Goal: Browse casually

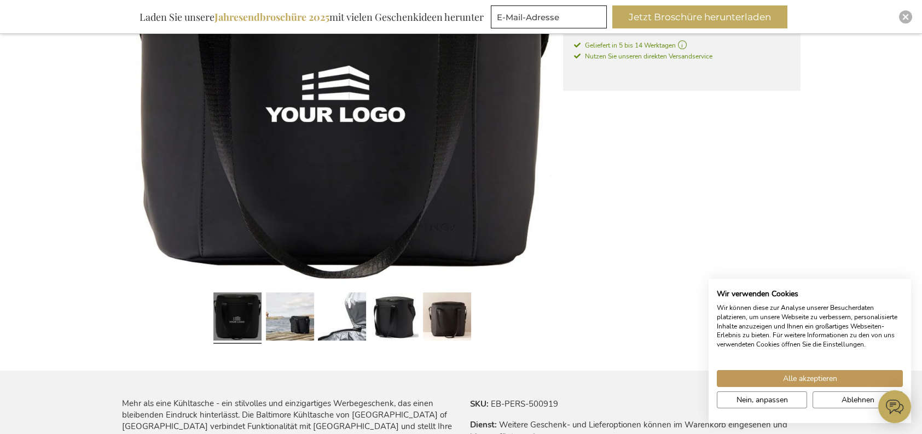
scroll to position [328, 0]
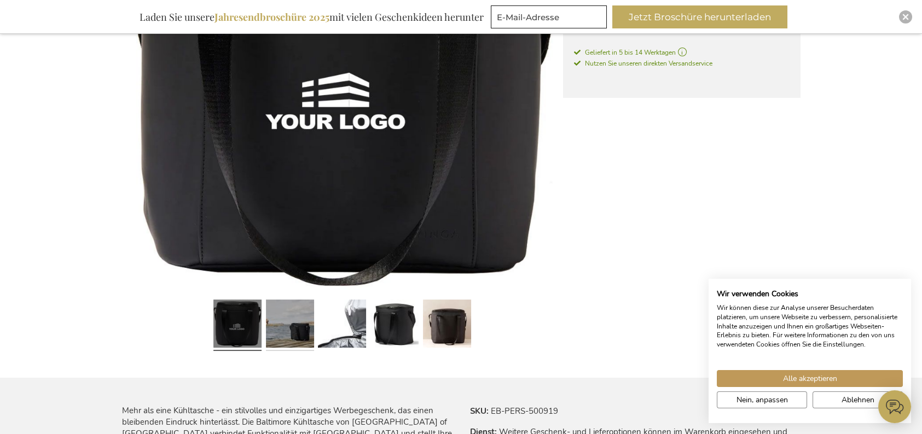
drag, startPoint x: 292, startPoint y: 334, endPoint x: 299, endPoint y: 334, distance: 6.6
click at [293, 334] on link at bounding box center [290, 326] width 48 height 60
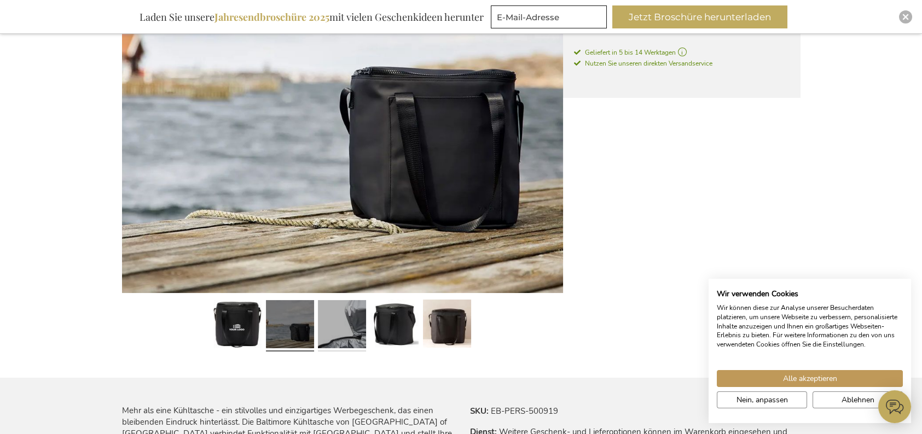
click at [336, 333] on link at bounding box center [342, 326] width 48 height 60
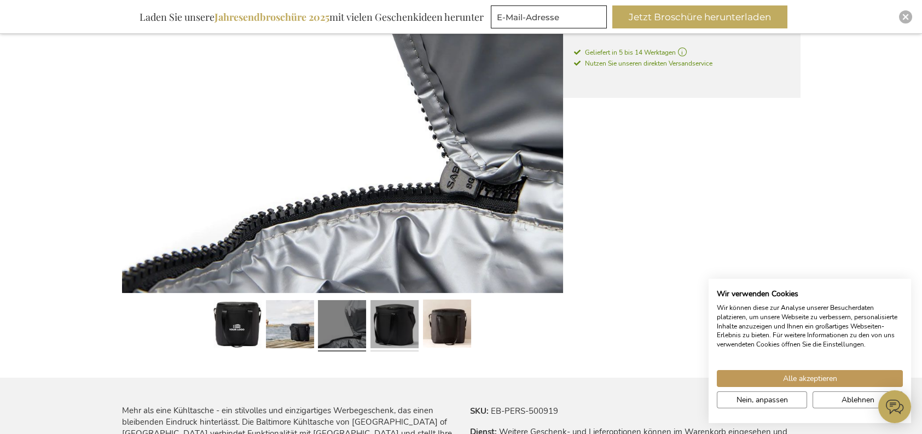
click at [396, 334] on link at bounding box center [394, 326] width 48 height 60
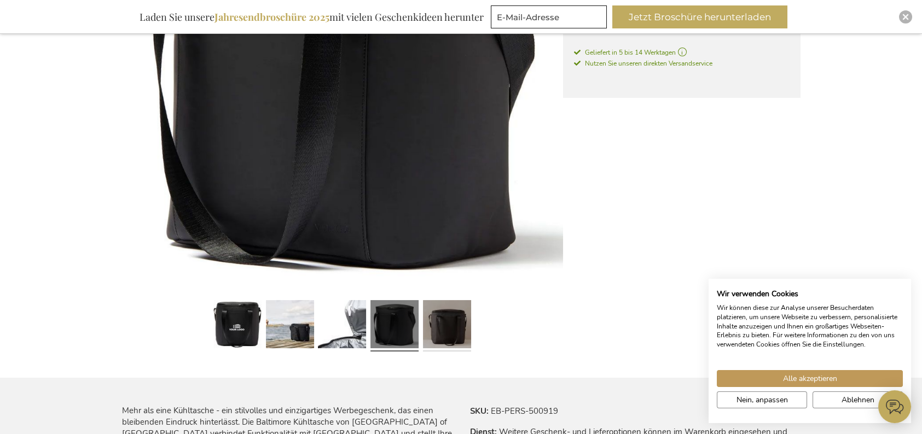
click at [433, 331] on link at bounding box center [447, 326] width 48 height 60
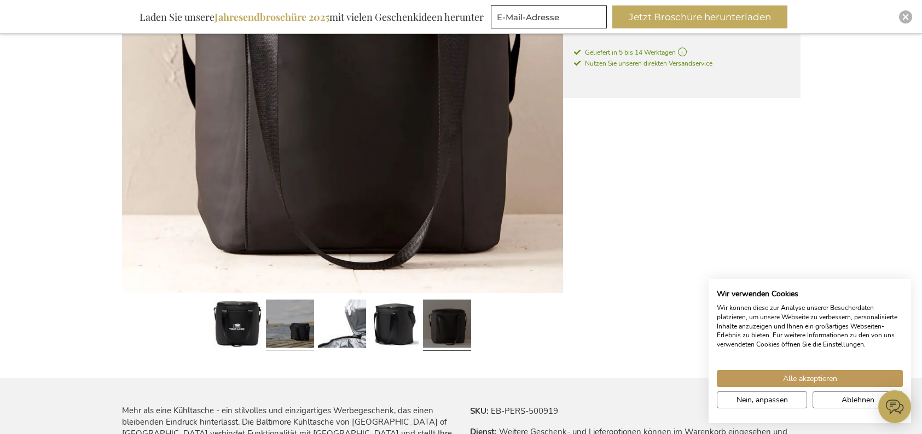
click at [292, 329] on link at bounding box center [290, 326] width 48 height 60
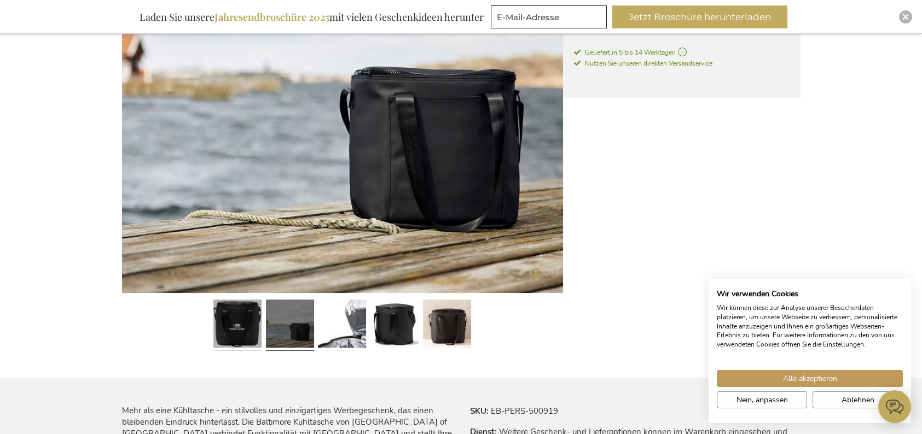
click at [229, 329] on link at bounding box center [237, 326] width 48 height 60
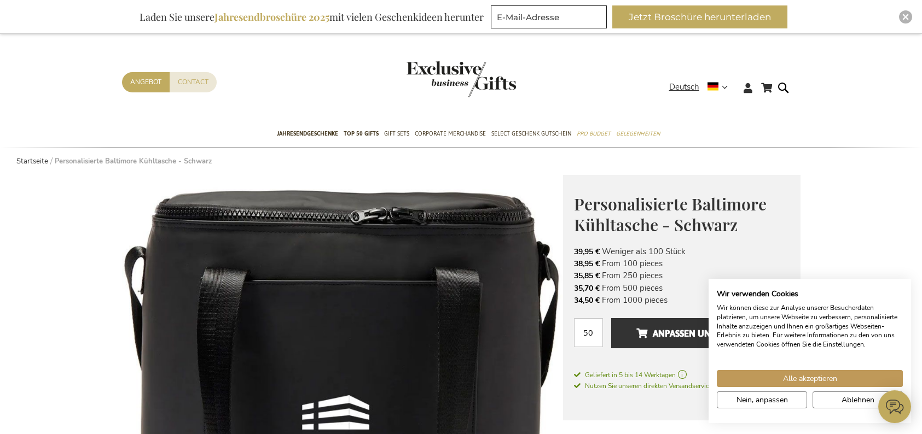
scroll to position [0, 0]
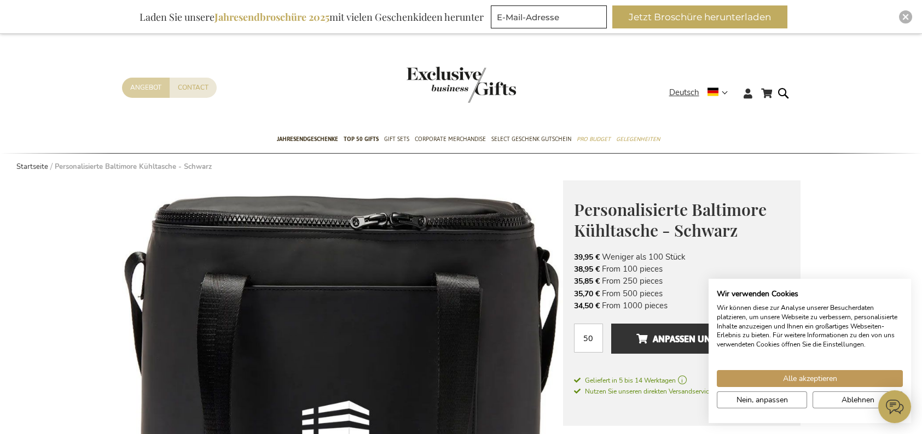
click at [148, 85] on link "Angebot" at bounding box center [146, 88] width 48 height 20
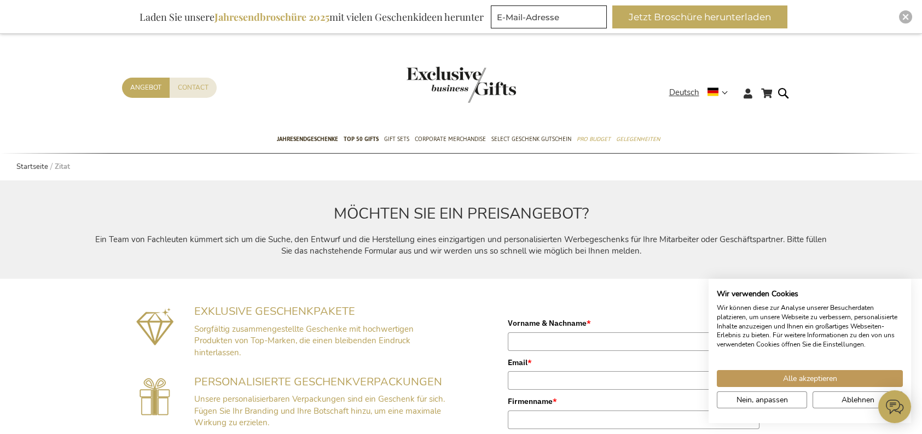
click at [448, 78] on img "store logo" at bounding box center [460, 85] width 109 height 36
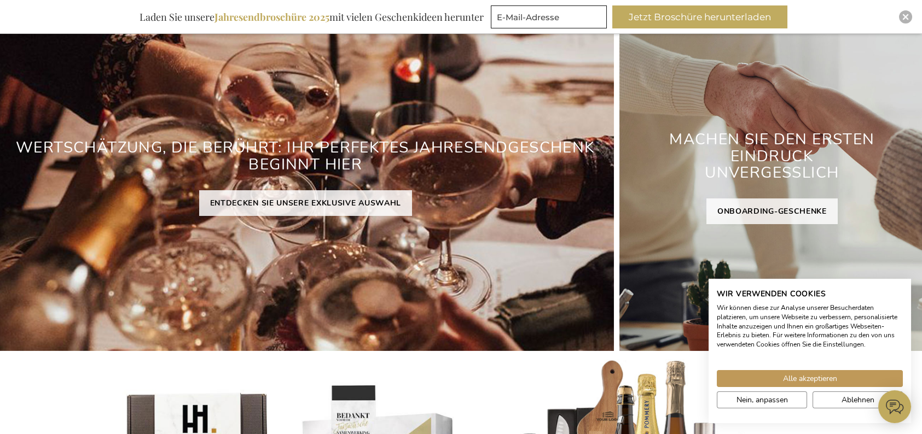
scroll to position [164, 0]
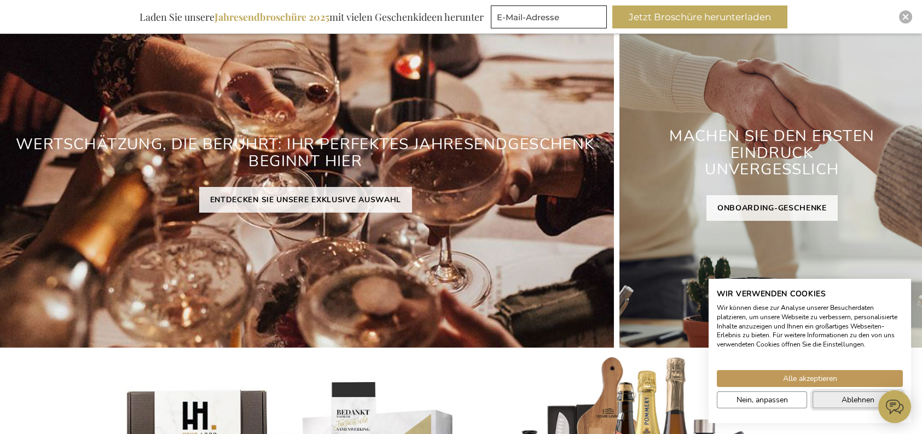
click at [851, 399] on span "Ablehnen" at bounding box center [857, 399] width 33 height 11
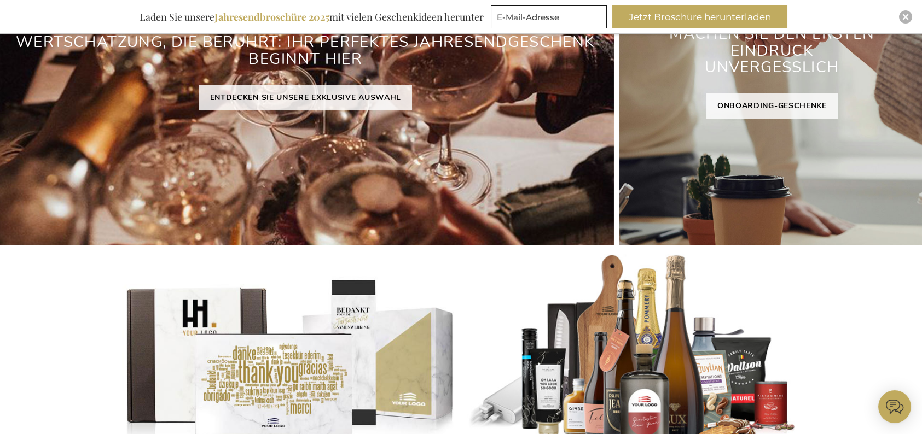
scroll to position [219, 0]
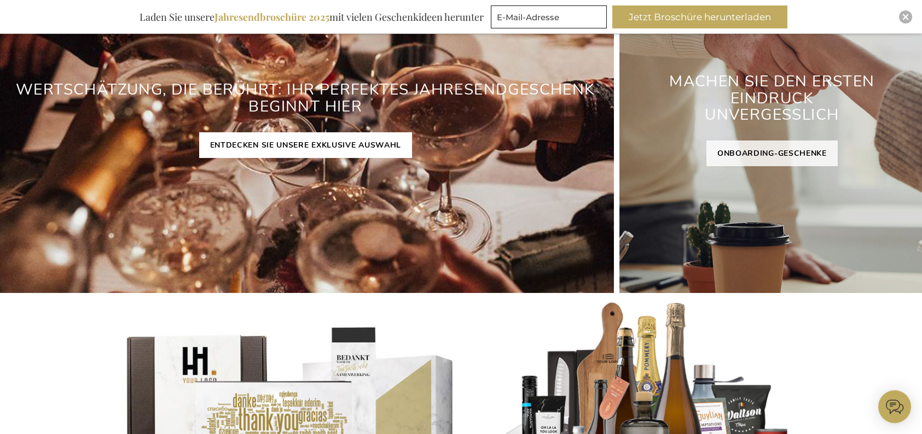
click at [359, 144] on link "ENTDECKEN SIE UNSERE EXKLUSIVE AUSWAHL" at bounding box center [305, 145] width 213 height 26
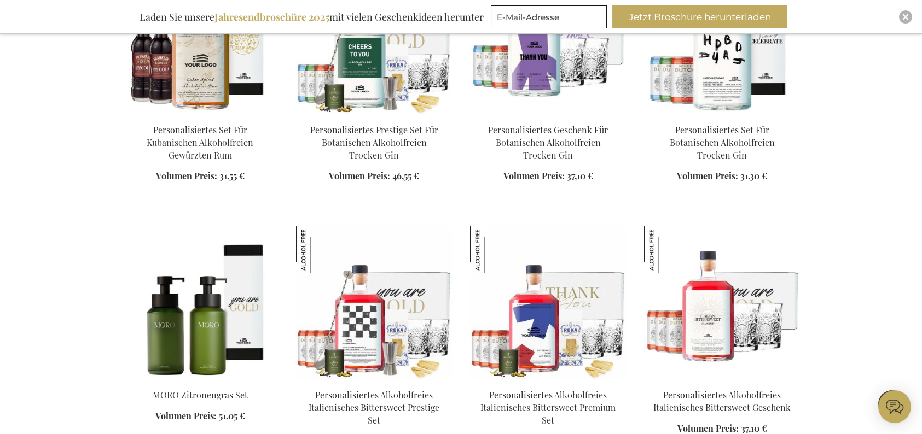
scroll to position [1149, 0]
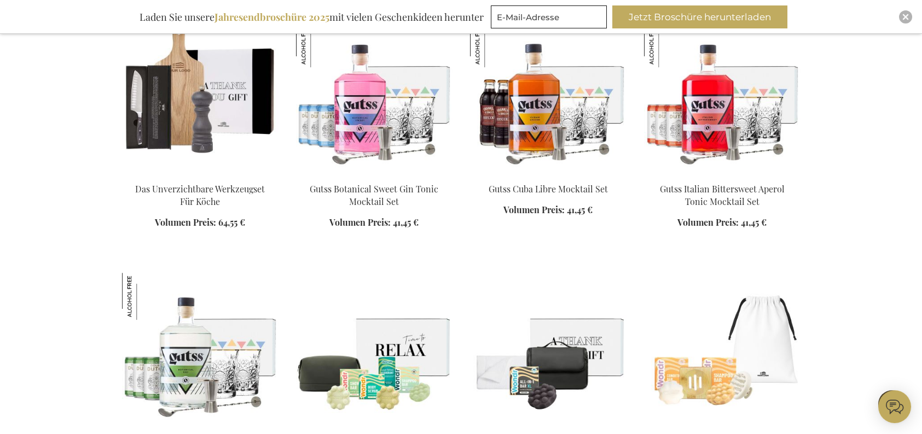
scroll to position [2899, 0]
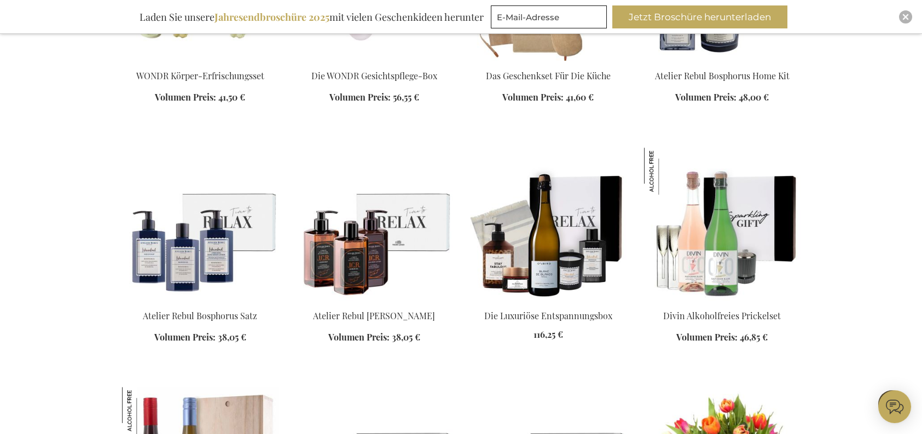
scroll to position [3336, 0]
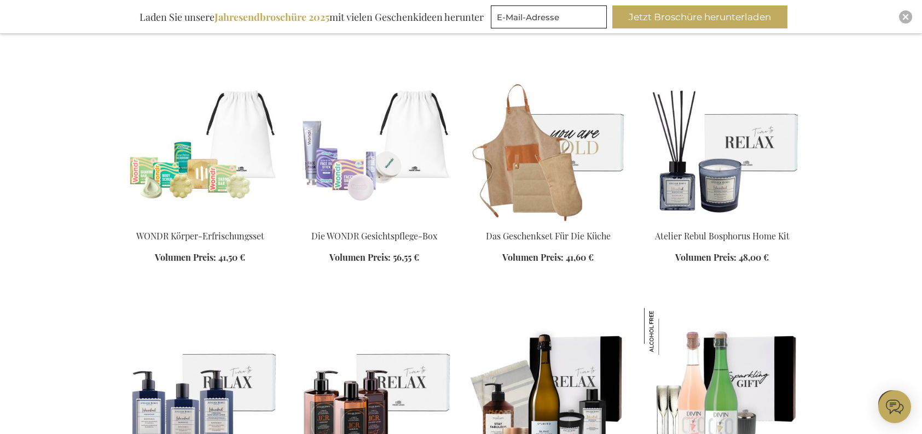
click at [533, 155] on img at bounding box center [548, 144] width 156 height 153
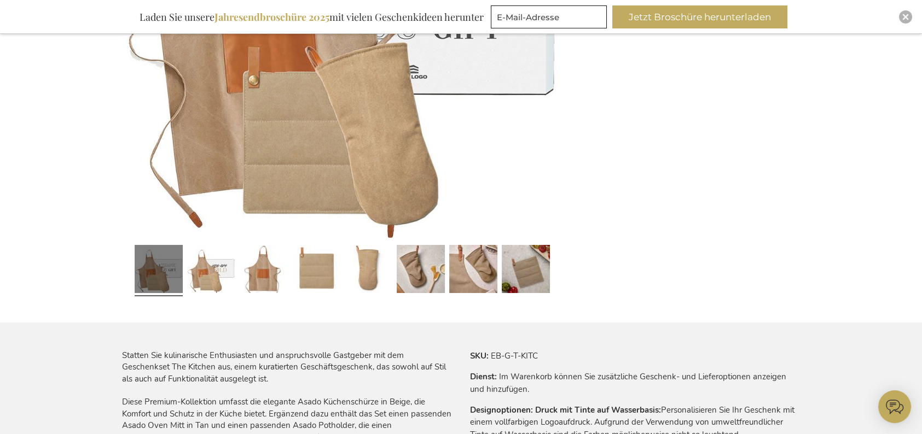
scroll to position [273, 0]
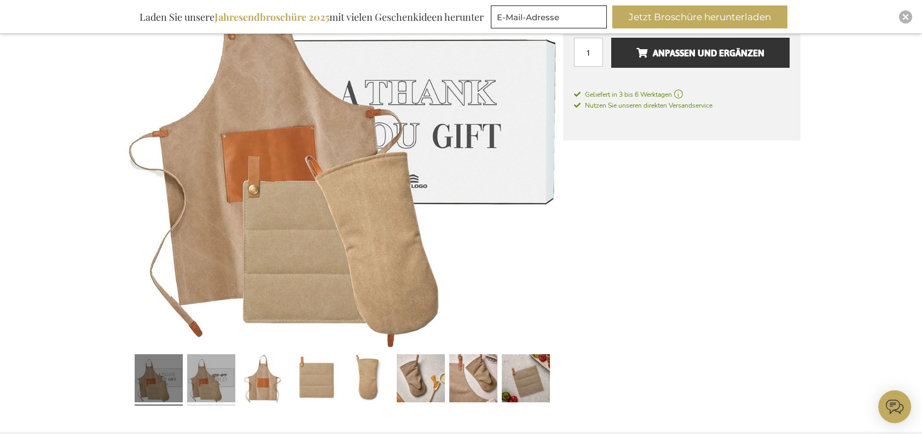
click at [208, 380] on link at bounding box center [211, 380] width 48 height 60
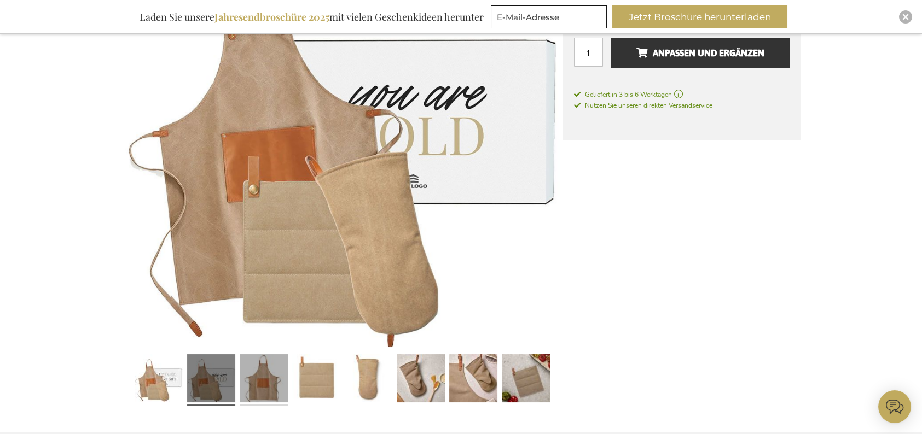
click at [257, 379] on link at bounding box center [264, 380] width 48 height 60
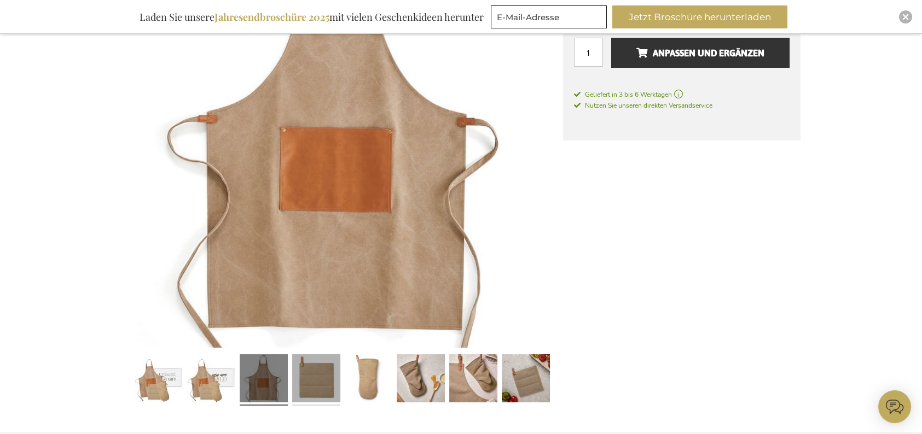
click at [320, 382] on link at bounding box center [316, 381] width 48 height 60
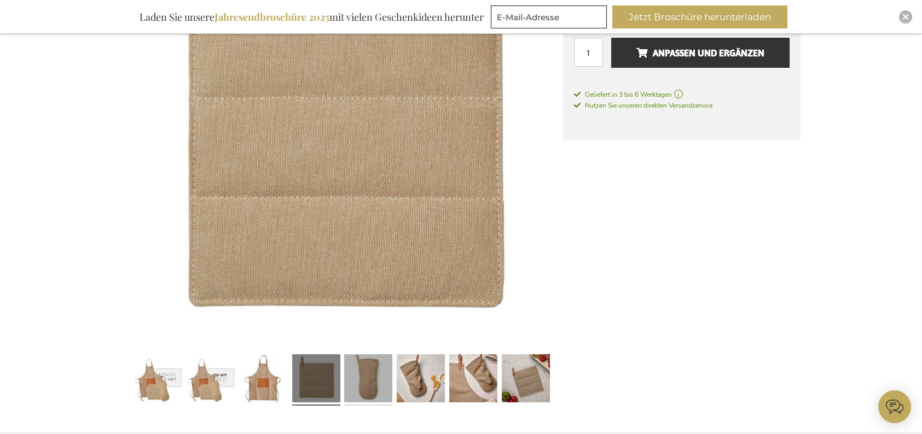
click at [366, 382] on link at bounding box center [368, 381] width 48 height 60
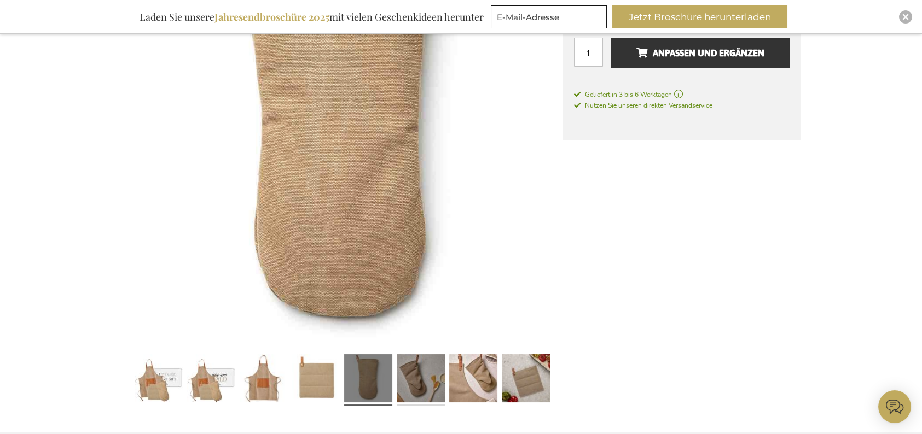
click at [412, 380] on link at bounding box center [421, 381] width 48 height 60
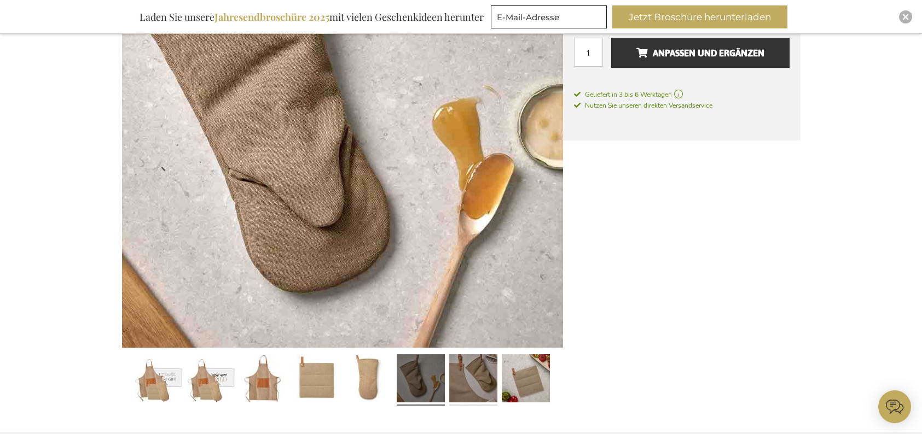
click at [459, 382] on link at bounding box center [473, 381] width 48 height 60
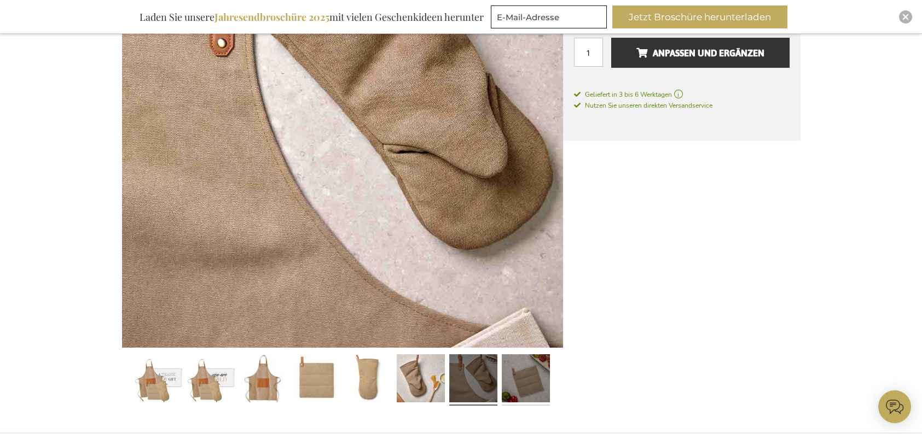
click at [517, 382] on link at bounding box center [526, 381] width 48 height 60
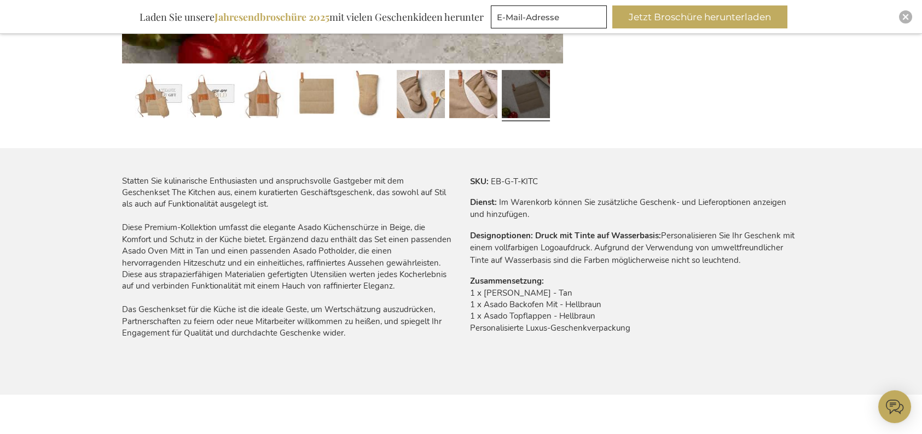
scroll to position [602, 0]
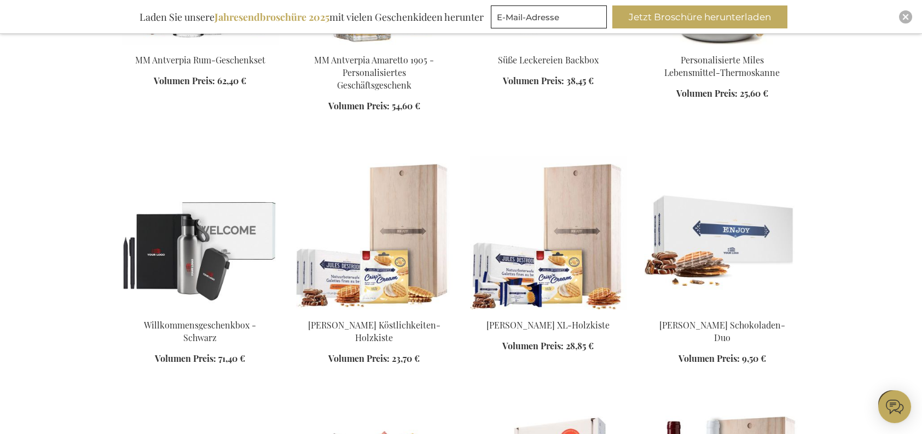
scroll to position [2526, 0]
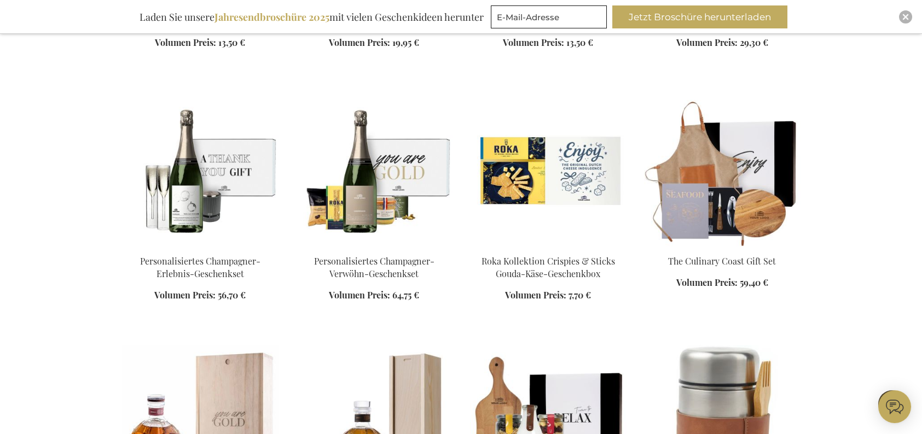
scroll to position [2033, 0]
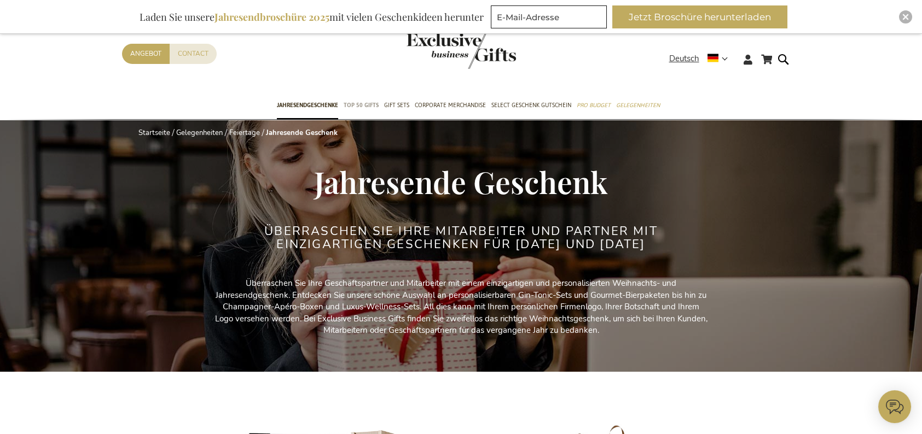
click at [369, 103] on span "TOP 50 Gifts" at bounding box center [360, 105] width 35 height 11
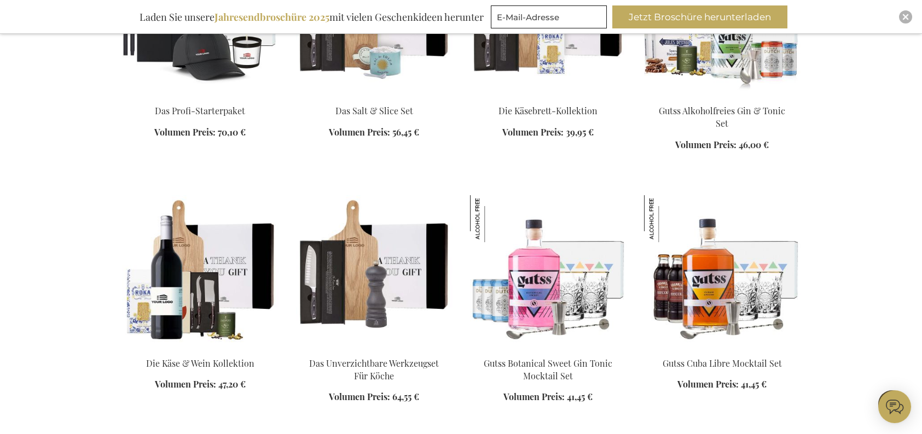
scroll to position [1094, 0]
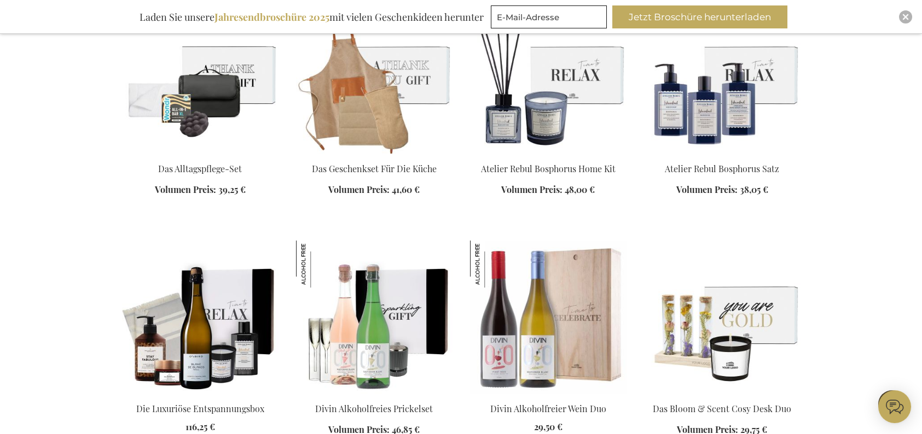
scroll to position [1586, 0]
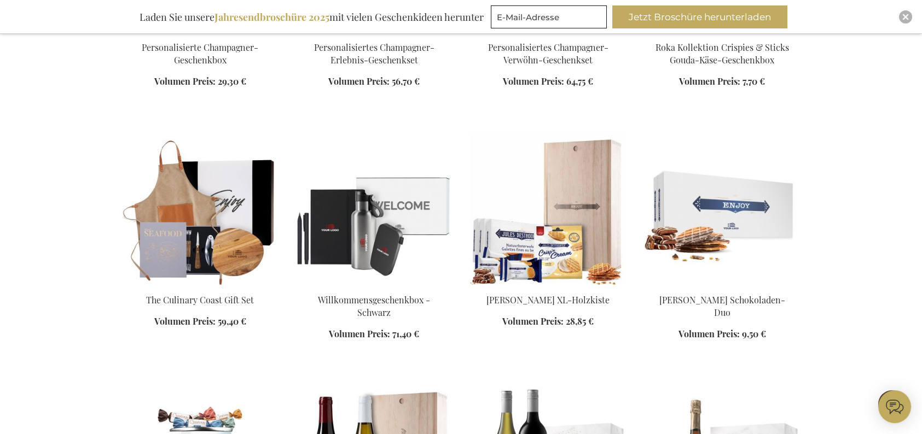
scroll to position [2352, 0]
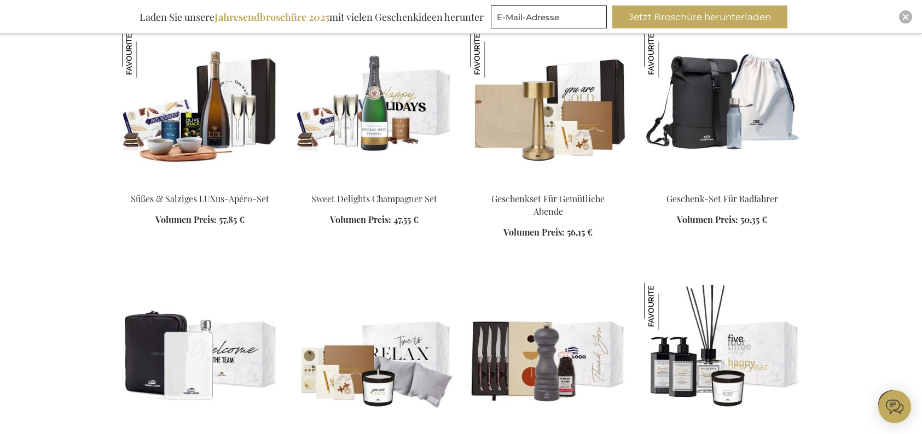
scroll to position [3281, 0]
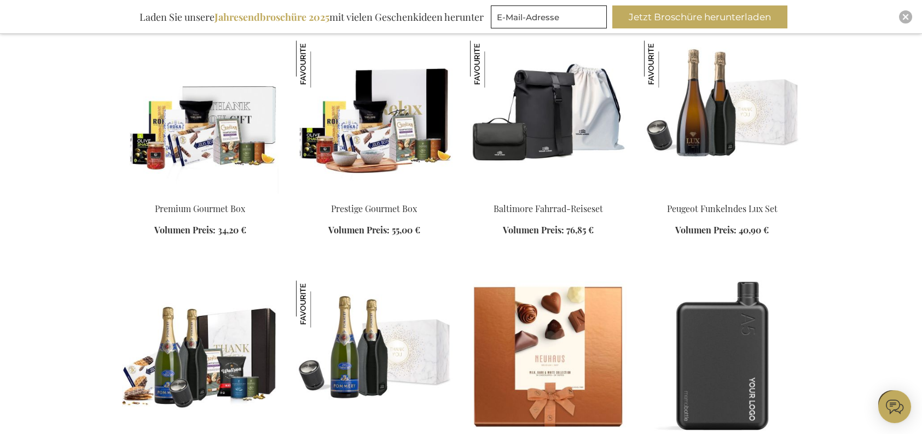
scroll to position [4102, 0]
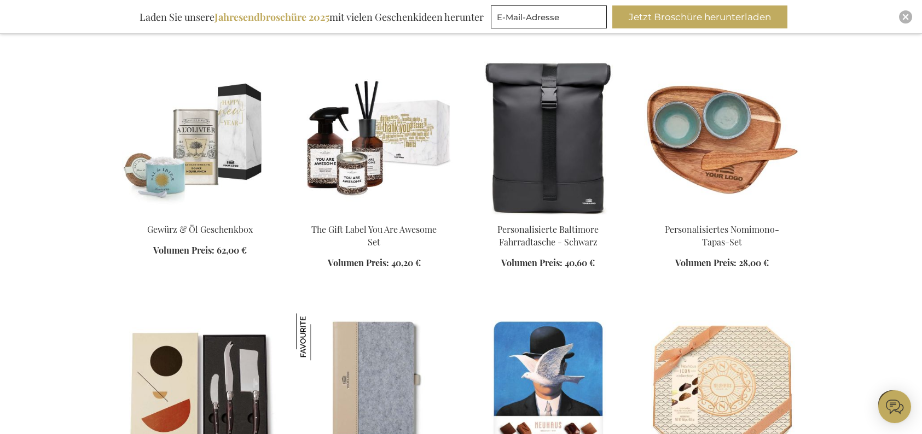
scroll to position [4868, 0]
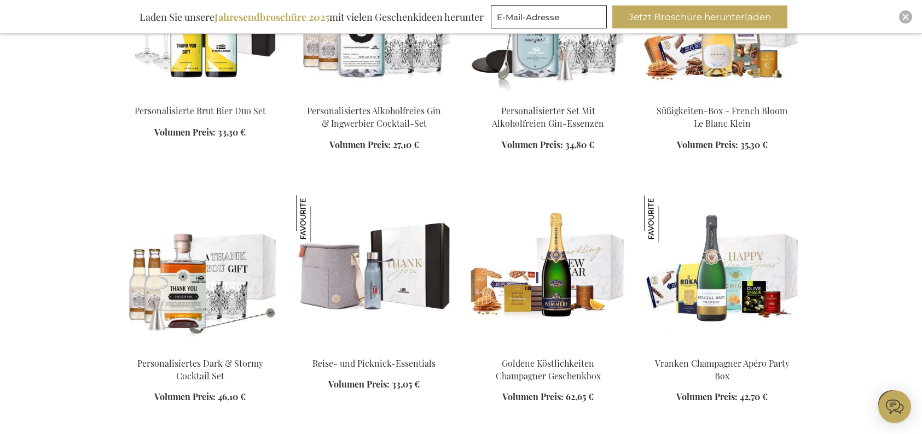
scroll to position [5579, 0]
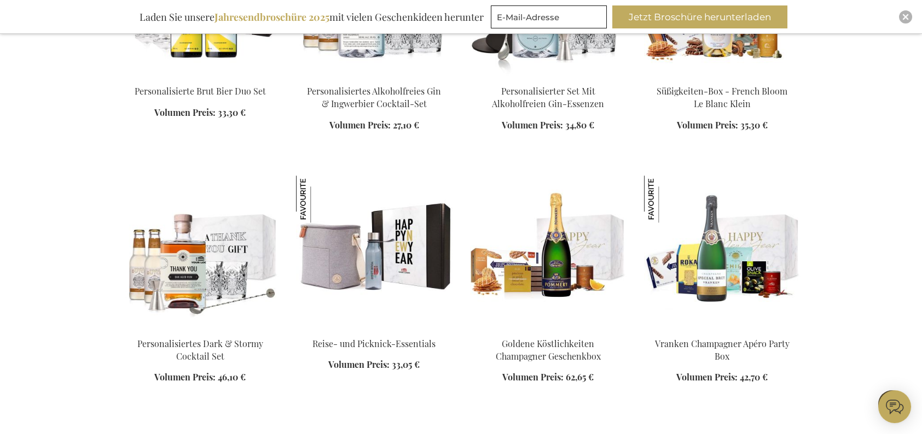
click at [367, 265] on img at bounding box center [374, 252] width 156 height 153
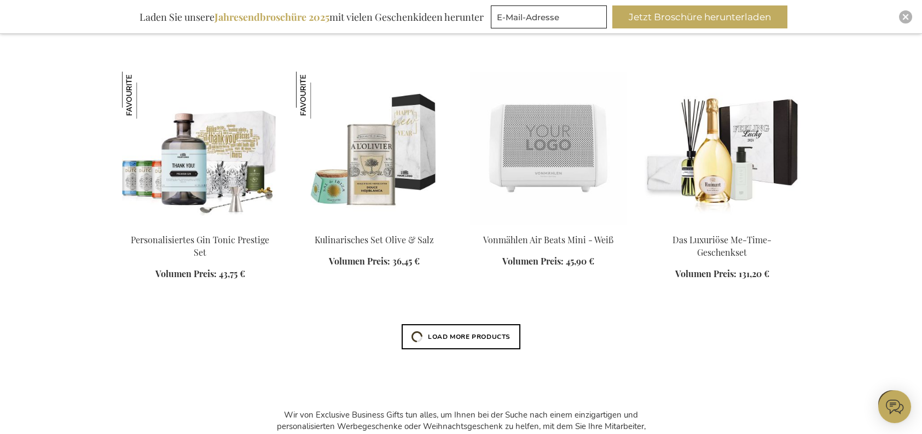
scroll to position [991, 0]
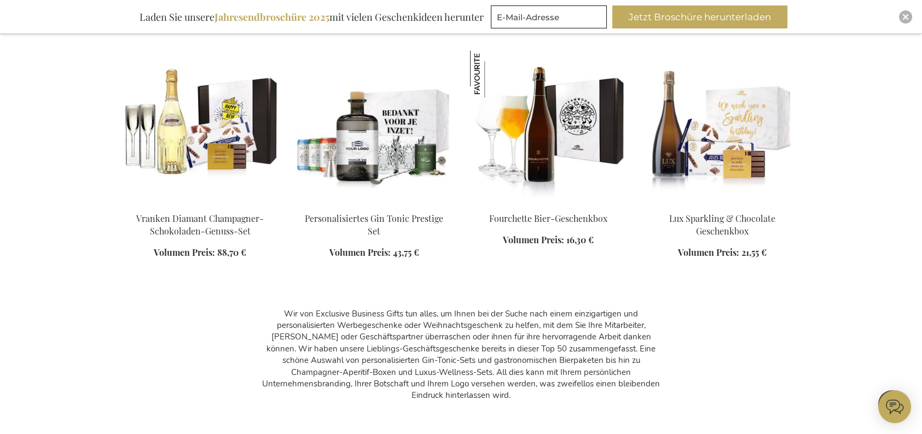
scroll to position [3397, 0]
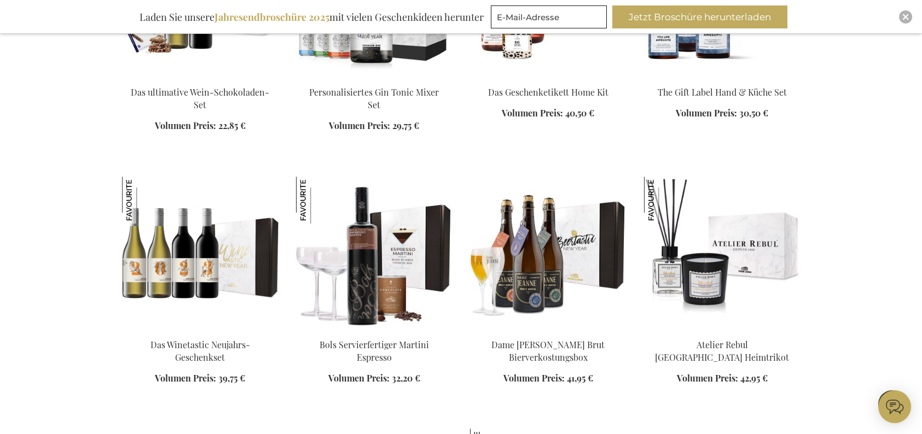
scroll to position [3179, 0]
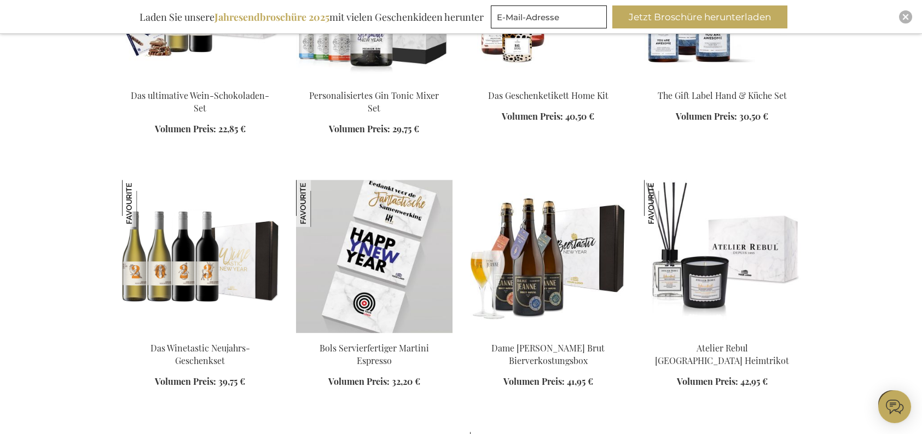
click at [395, 288] on img at bounding box center [374, 256] width 156 height 153
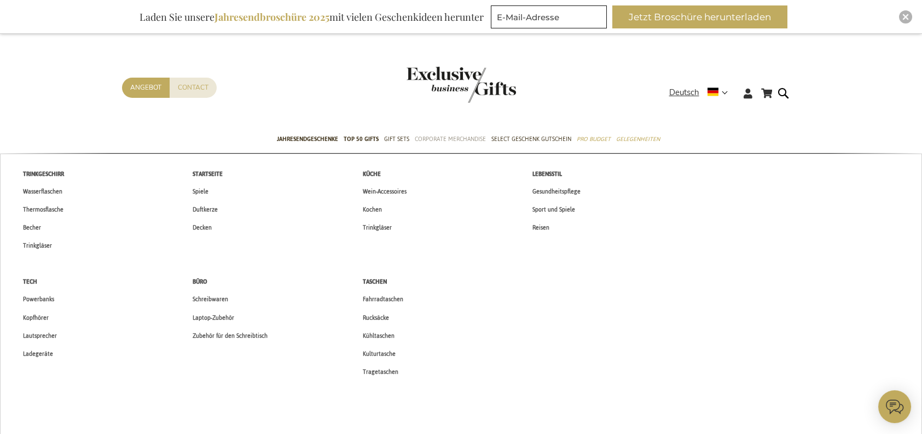
click at [463, 139] on span "Corporate Merchandise" at bounding box center [450, 138] width 71 height 11
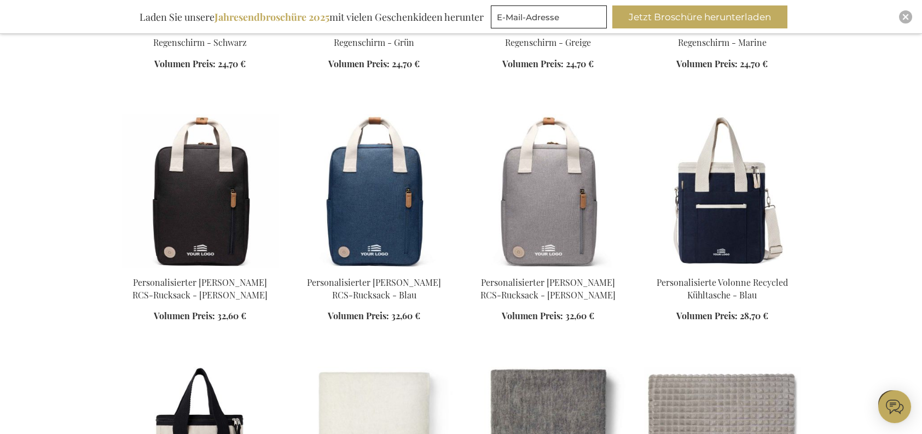
scroll to position [1149, 0]
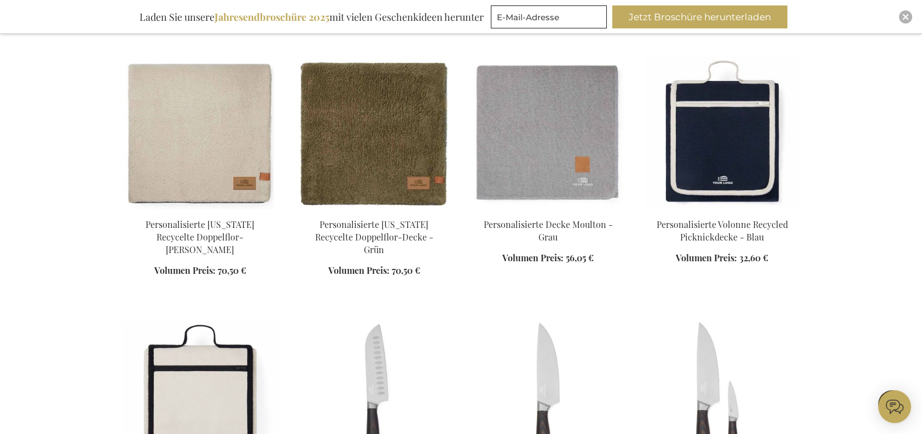
scroll to position [1805, 0]
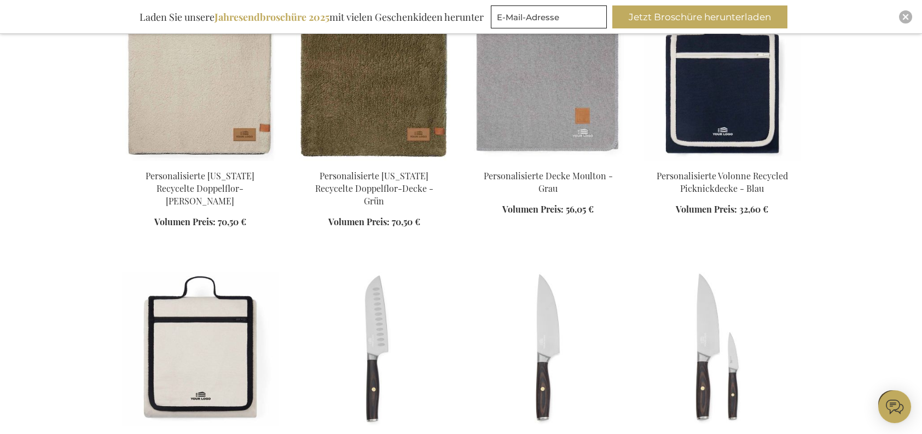
scroll to position [1750, 0]
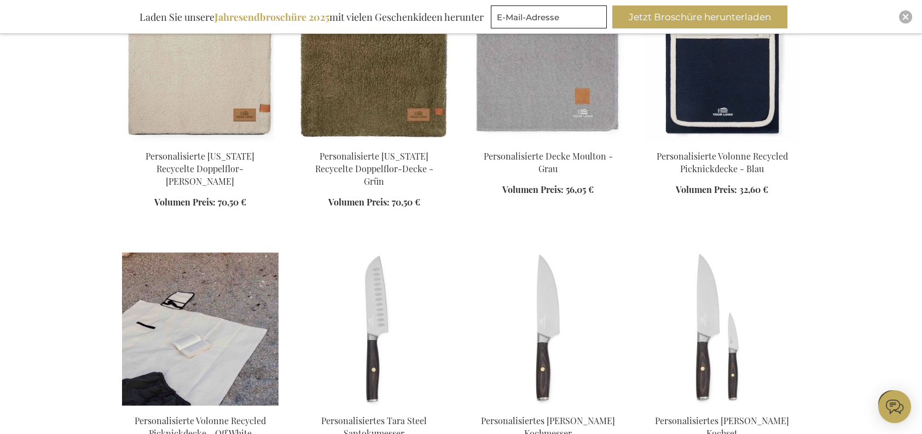
click at [225, 320] on img at bounding box center [200, 329] width 156 height 153
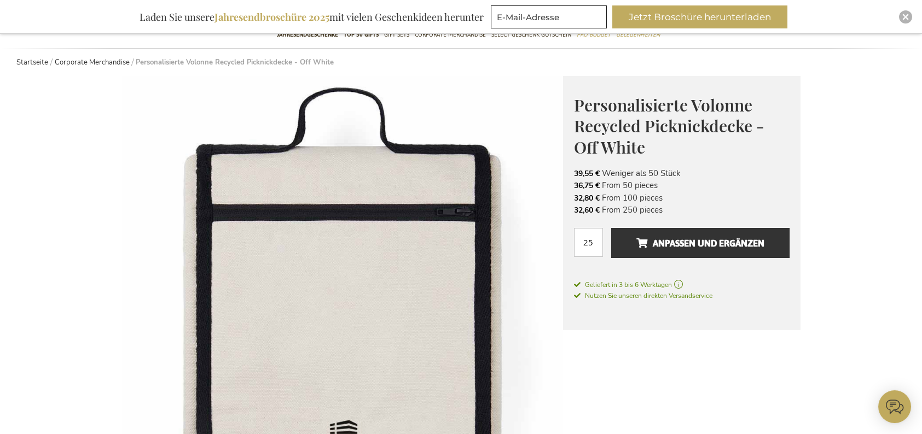
scroll to position [273, 0]
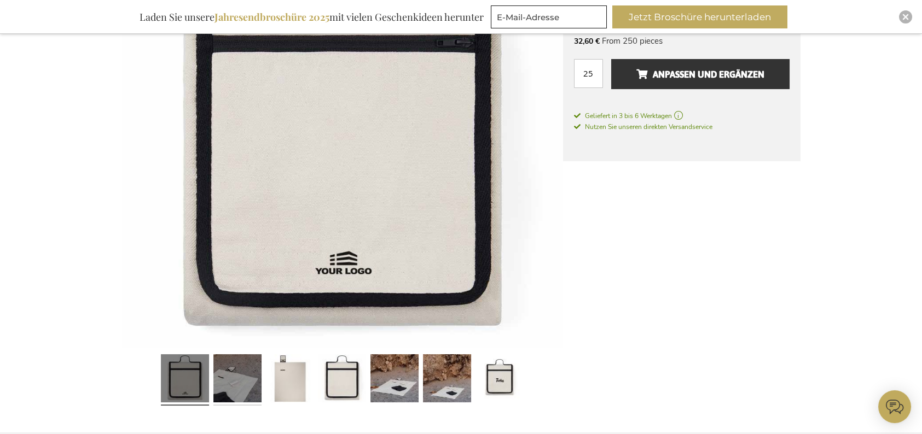
click at [240, 384] on link at bounding box center [237, 381] width 48 height 60
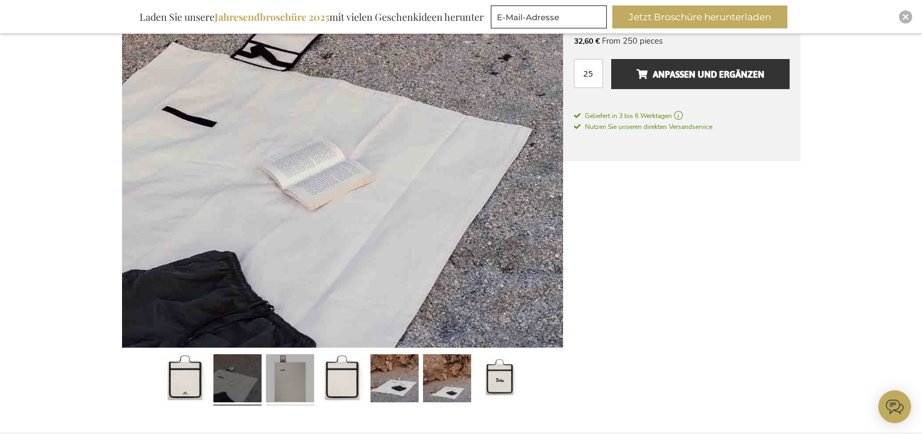
click at [292, 388] on link at bounding box center [290, 381] width 48 height 60
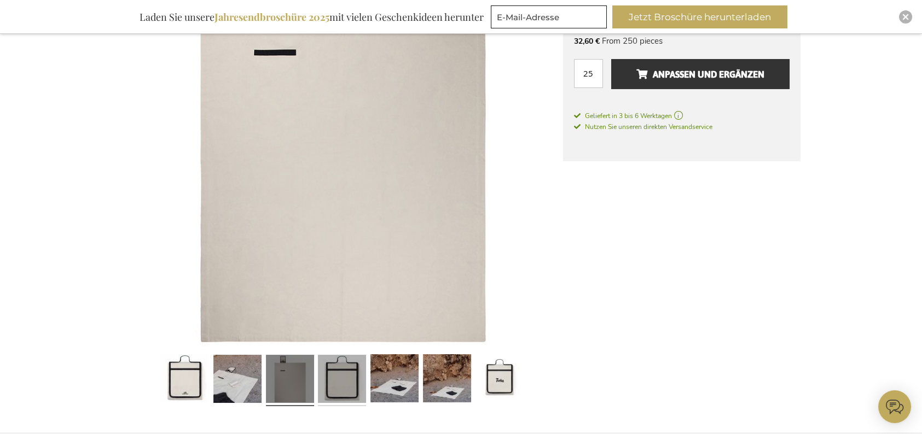
click at [336, 384] on link at bounding box center [342, 381] width 48 height 60
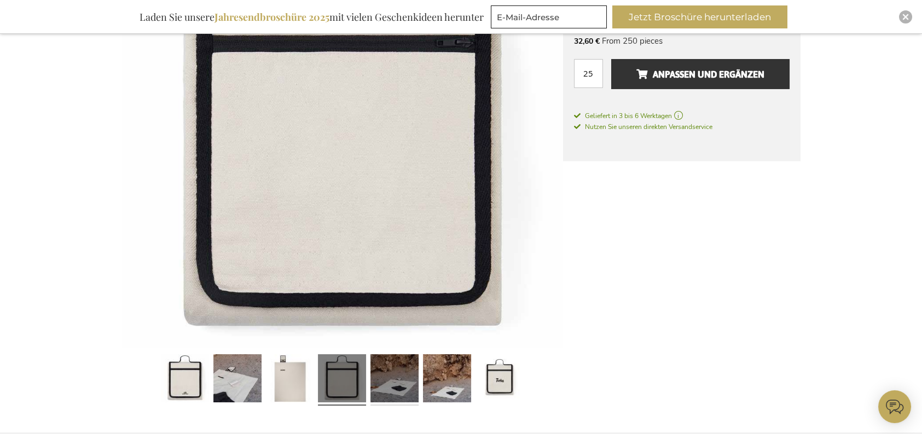
click at [392, 381] on link at bounding box center [394, 381] width 48 height 60
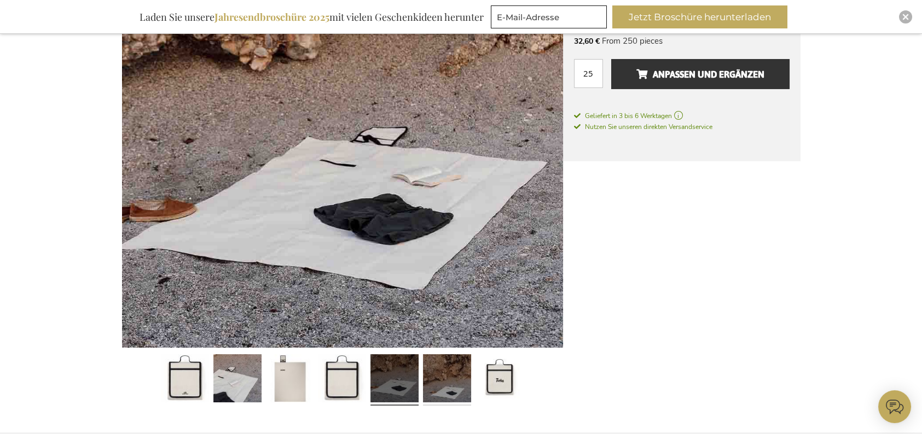
click at [435, 381] on link at bounding box center [447, 381] width 48 height 60
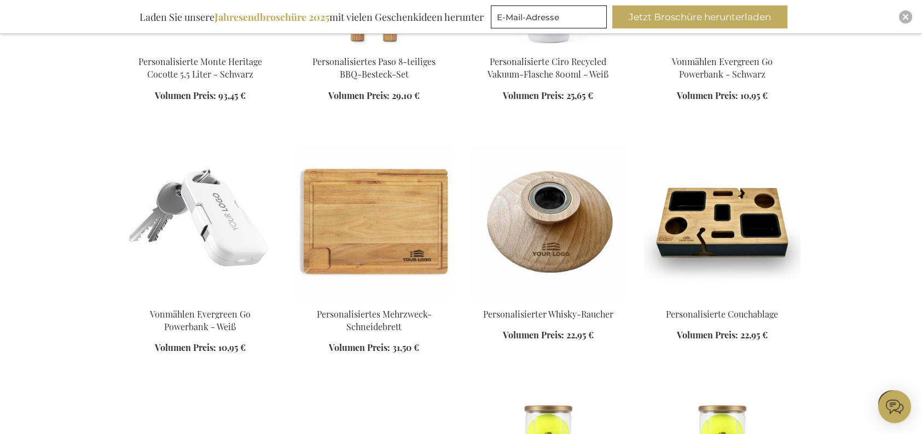
scroll to position [1185, 0]
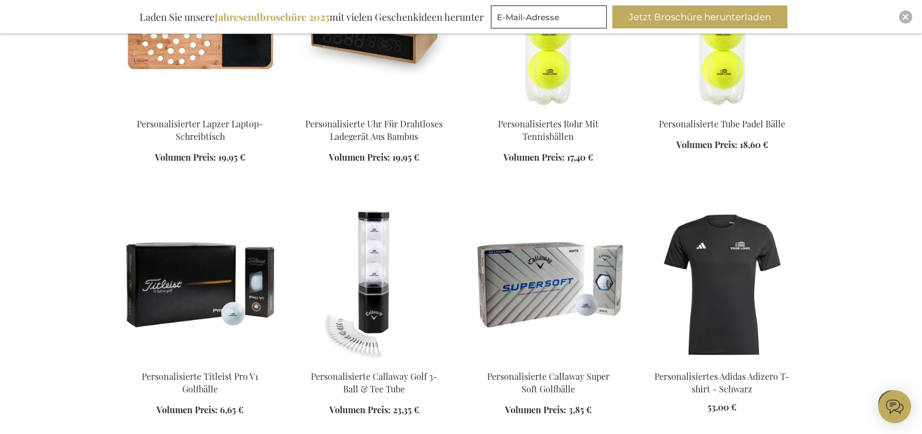
scroll to position [1677, 0]
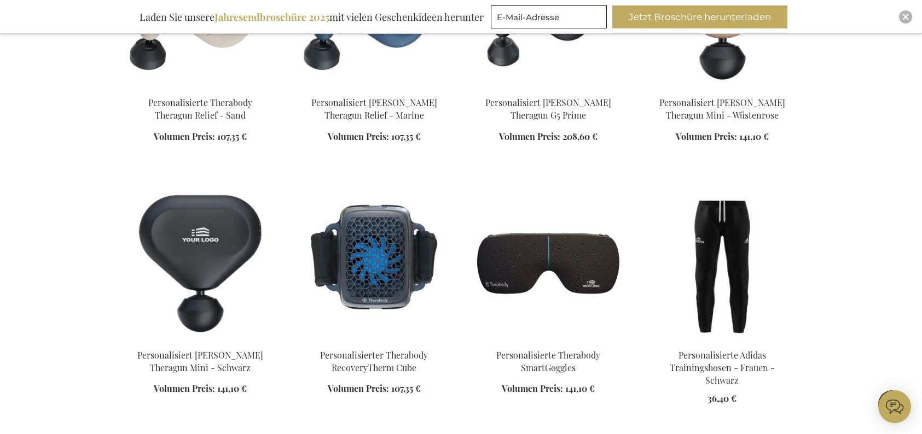
scroll to position [2662, 0]
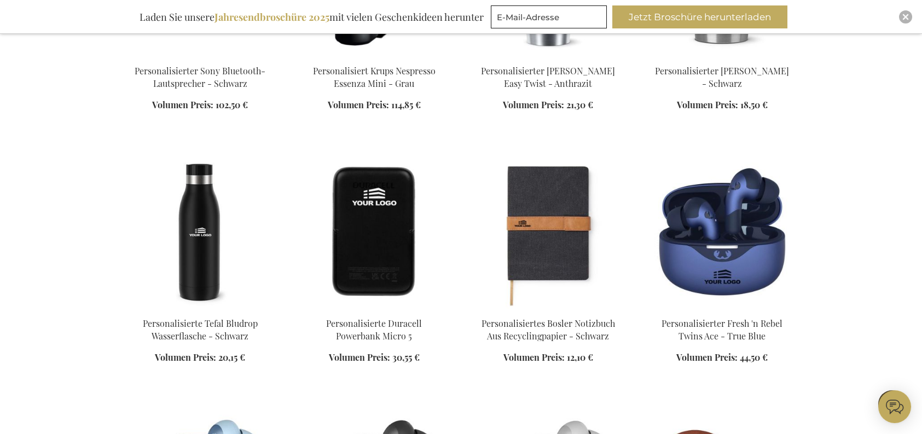
scroll to position [3974, 0]
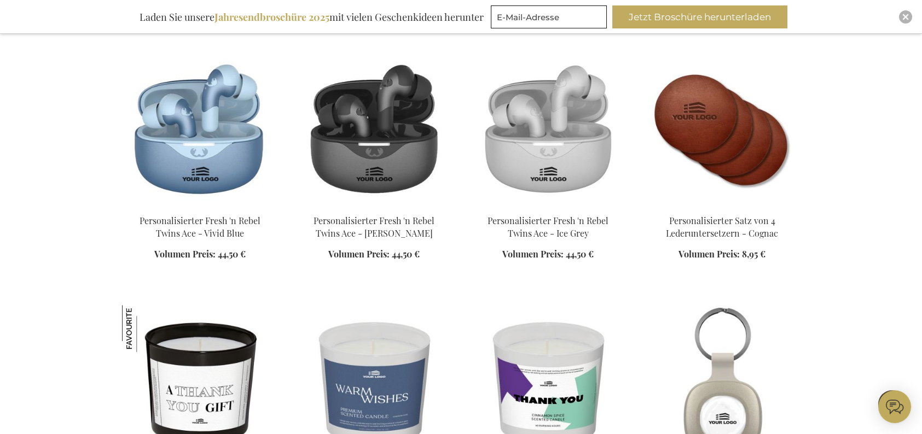
scroll to position [4357, 0]
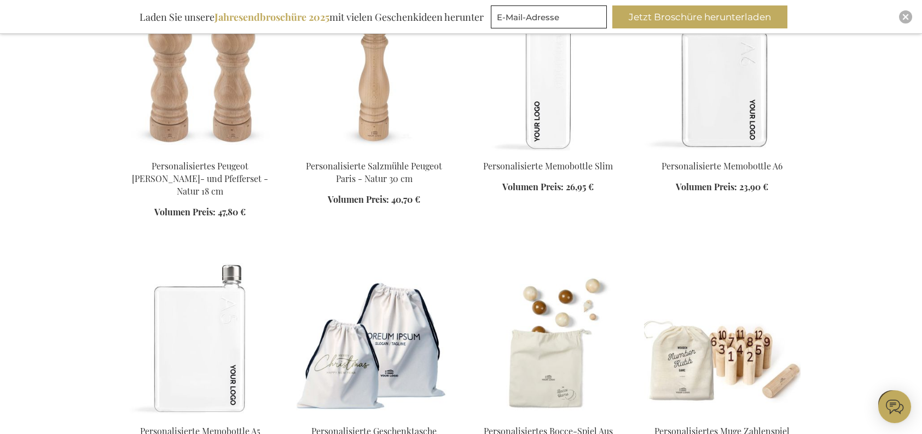
scroll to position [6217, 0]
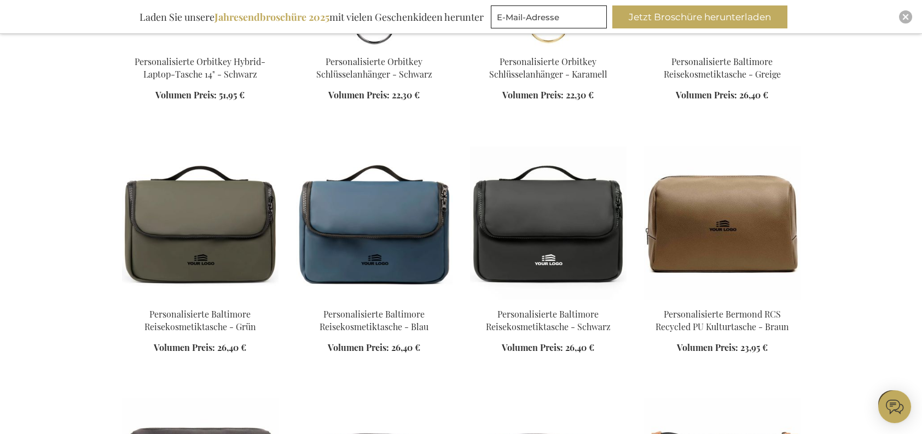
scroll to position [7584, 0]
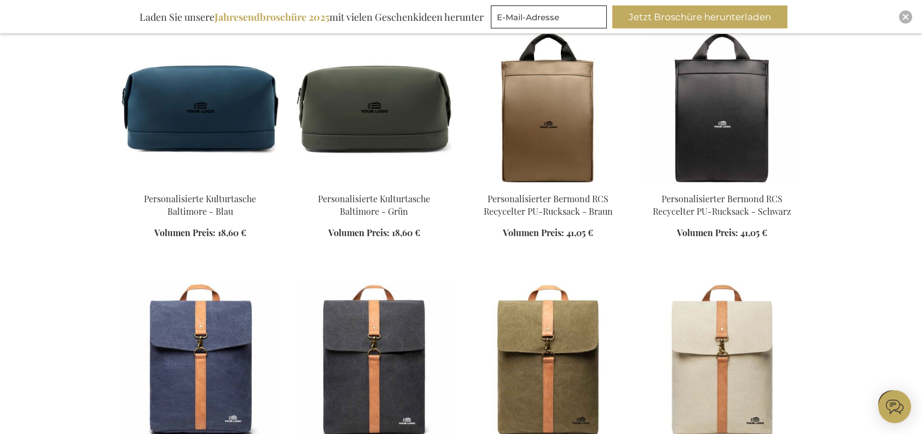
scroll to position [8568, 0]
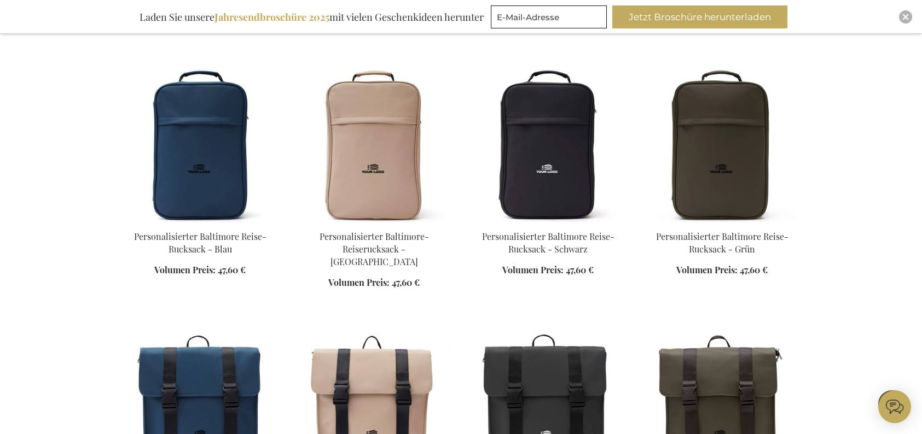
scroll to position [9389, 0]
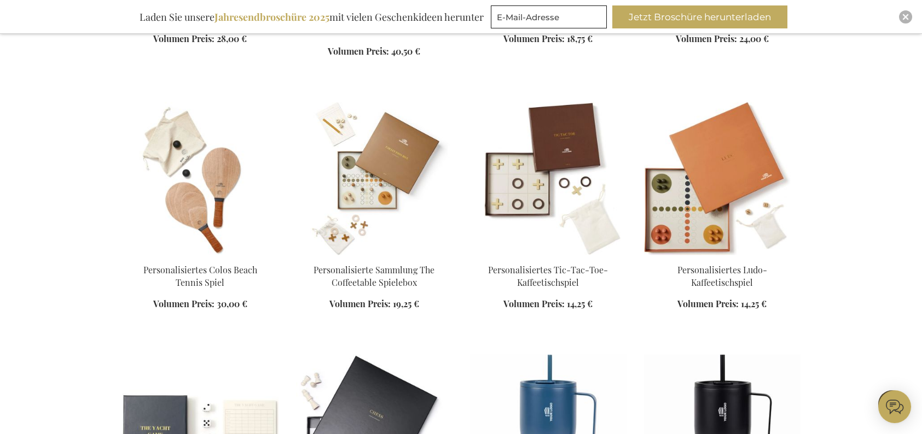
scroll to position [9990, 0]
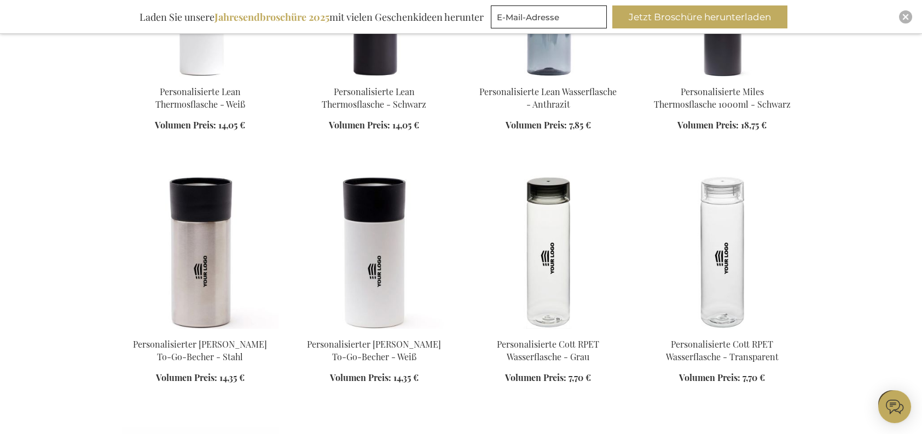
scroll to position [11084, 0]
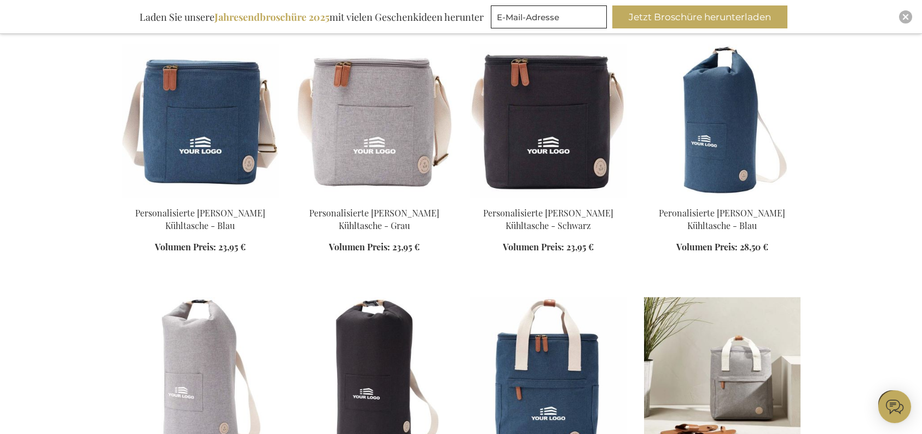
scroll to position [11522, 0]
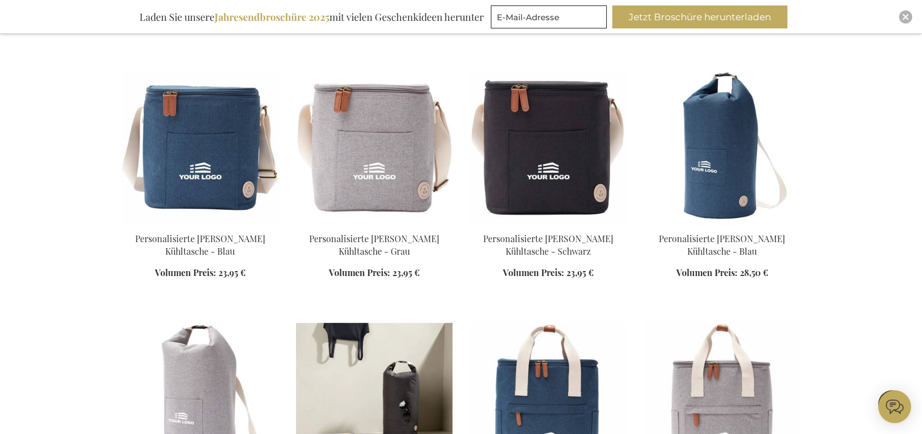
click at [344, 323] on img at bounding box center [374, 399] width 156 height 153
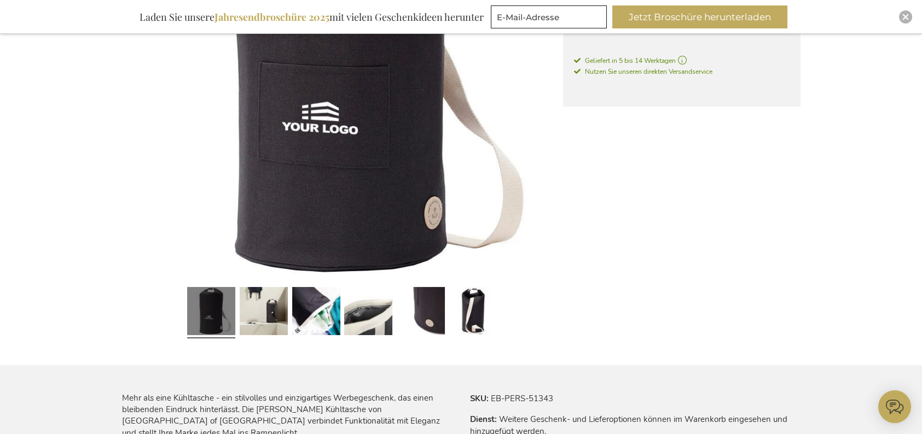
scroll to position [383, 0]
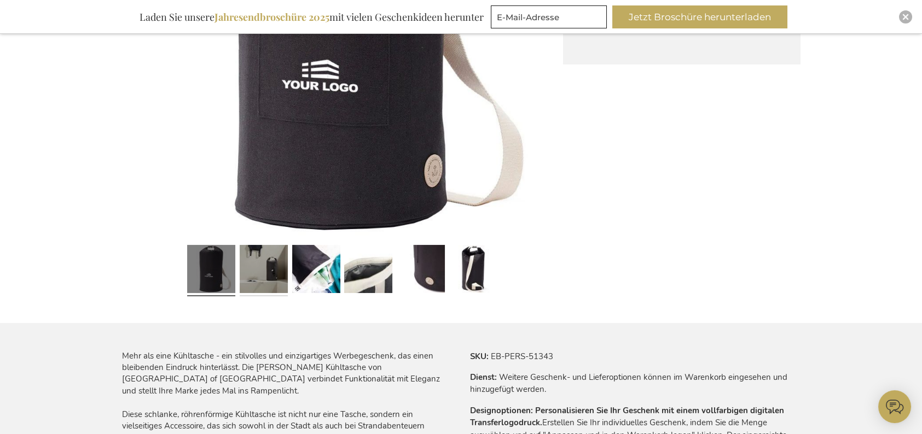
click at [271, 288] on link at bounding box center [264, 271] width 48 height 60
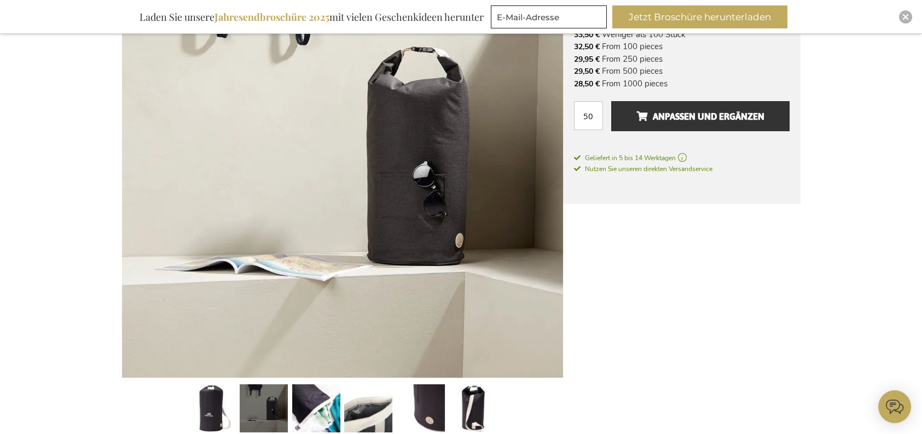
scroll to position [219, 0]
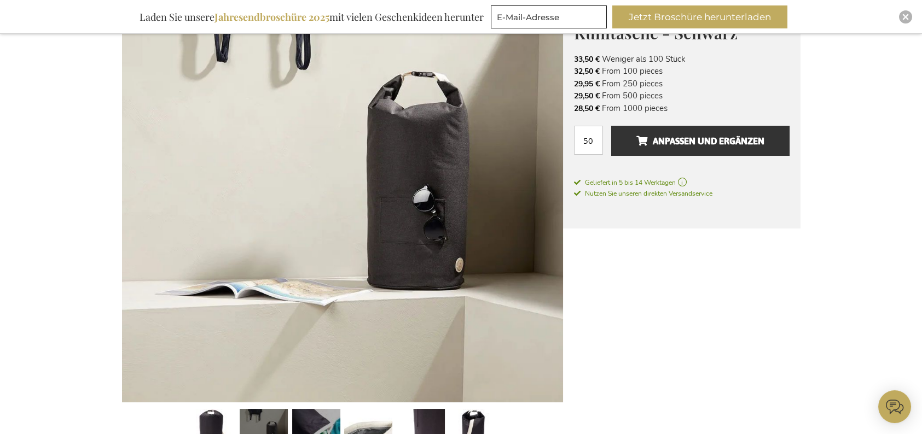
click at [305, 411] on link at bounding box center [316, 435] width 48 height 60
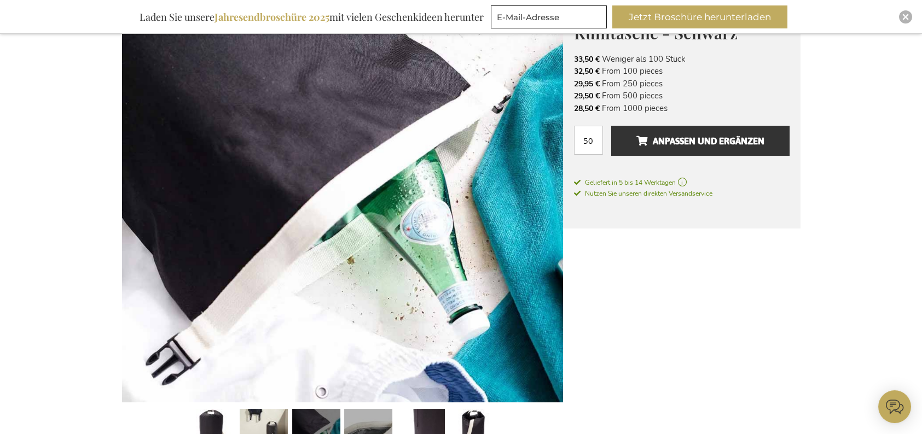
click at [358, 415] on link at bounding box center [368, 435] width 48 height 60
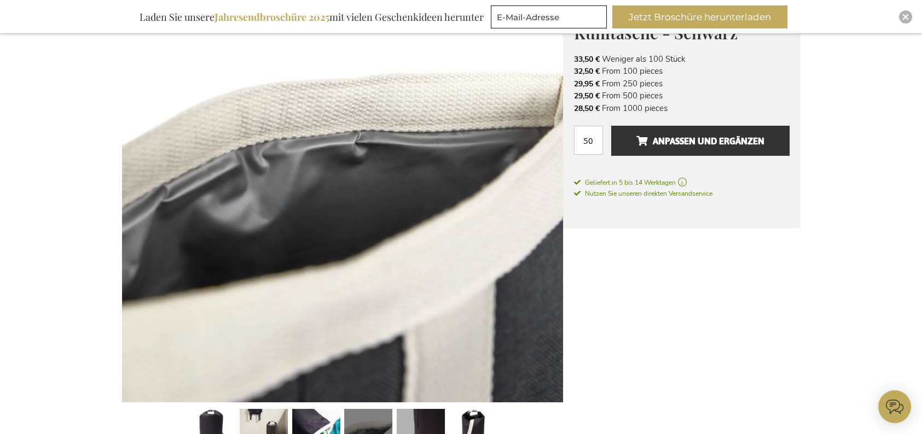
click at [408, 417] on link at bounding box center [421, 435] width 48 height 60
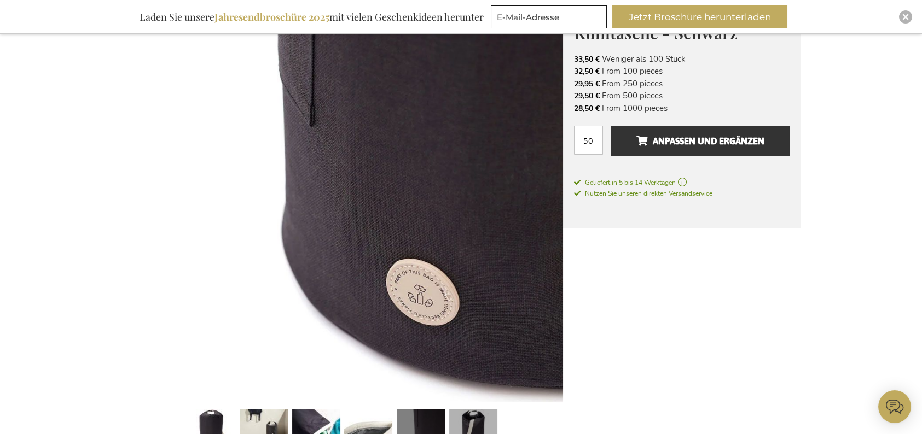
click at [467, 422] on link at bounding box center [473, 435] width 48 height 60
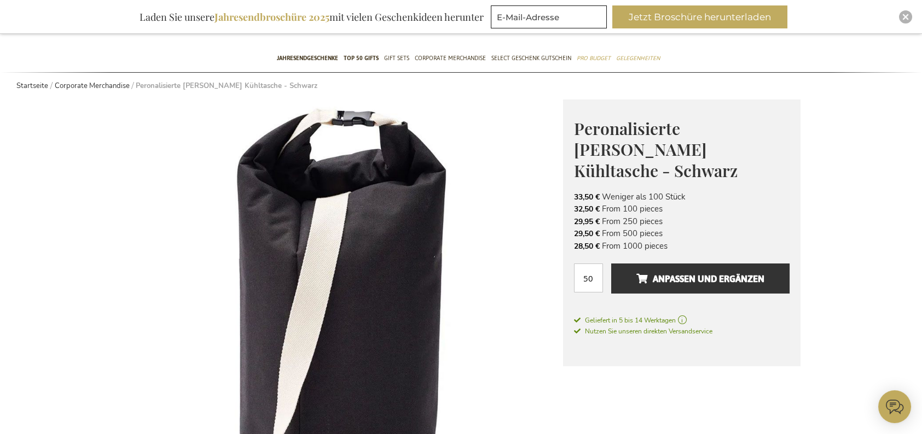
scroll to position [0, 0]
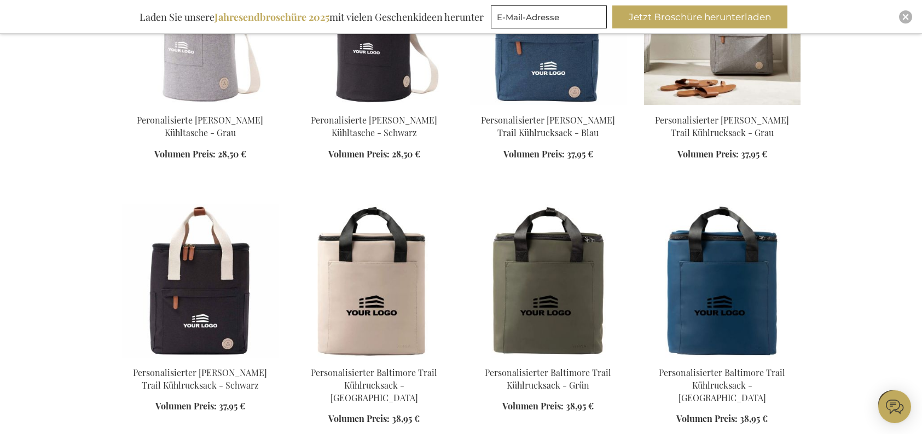
scroll to position [1157, 0]
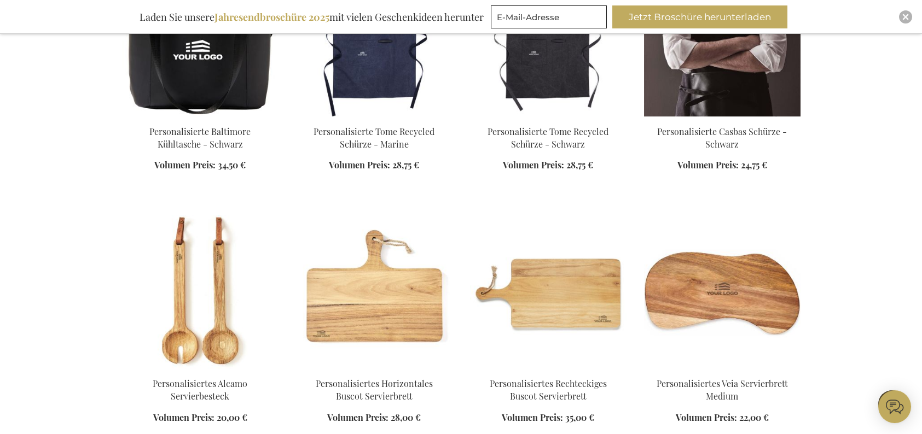
scroll to position [1922, 0]
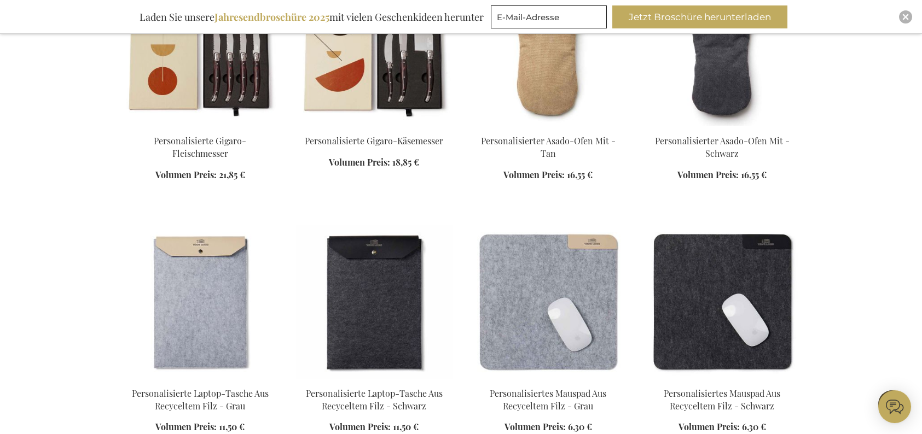
scroll to position [2633, 0]
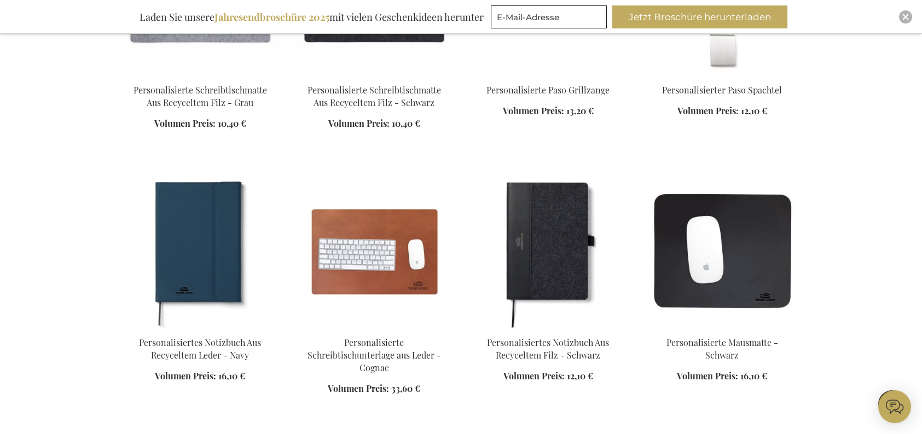
scroll to position [3235, 0]
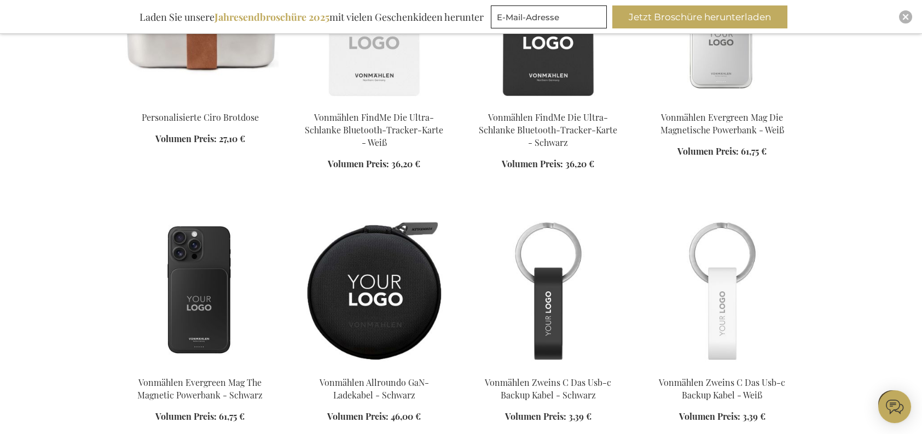
scroll to position [3946, 0]
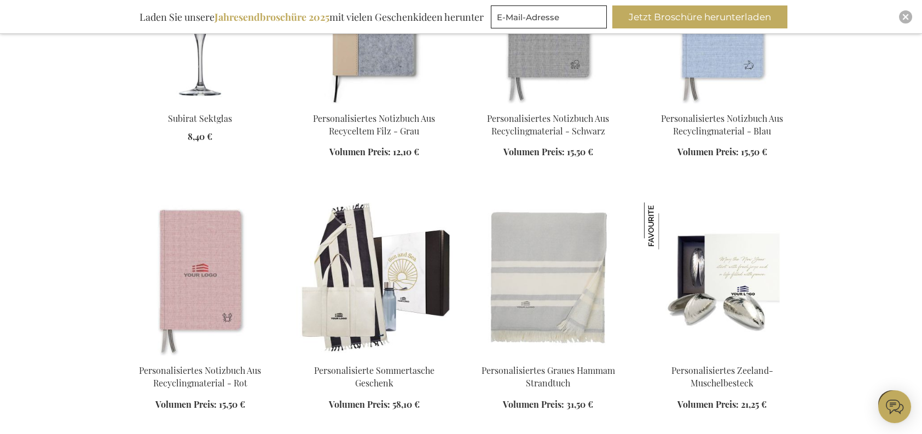
scroll to position [4985, 0]
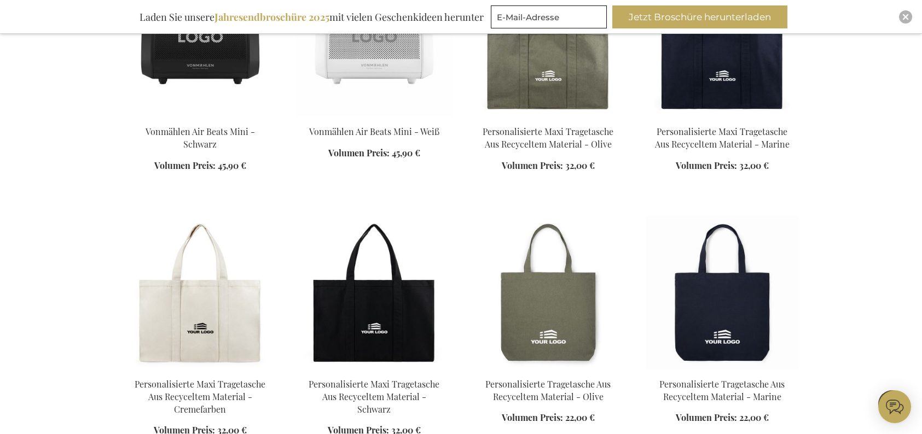
scroll to position [5805, 0]
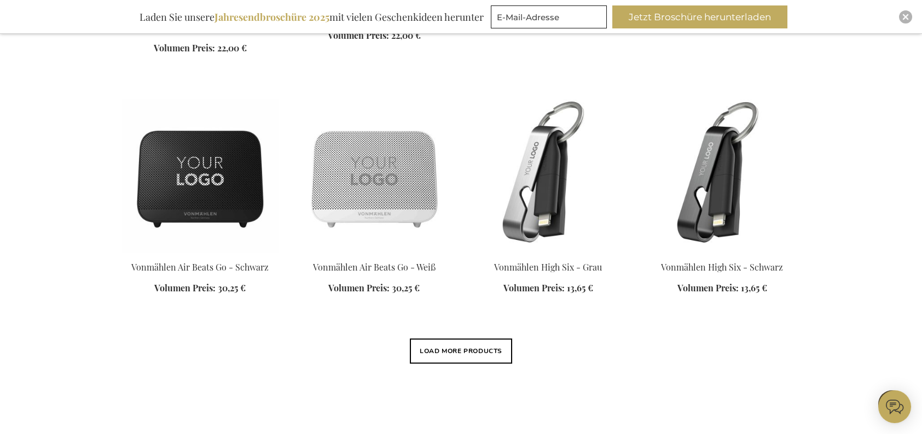
scroll to position [6352, 0]
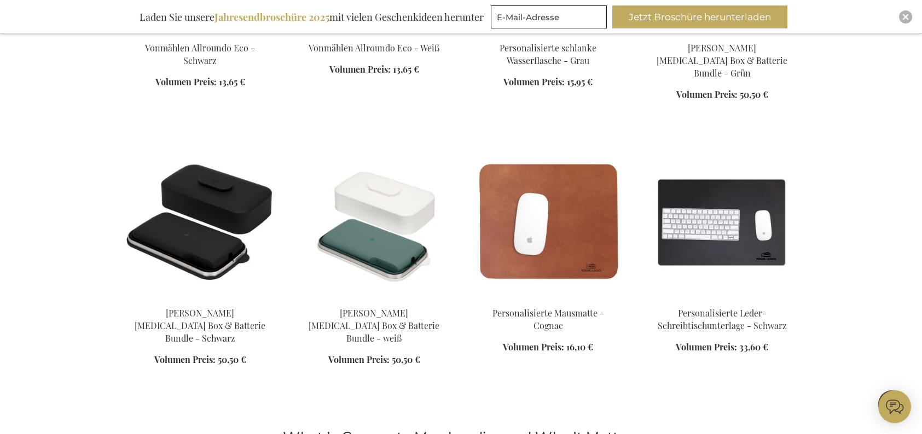
scroll to position [6790, 0]
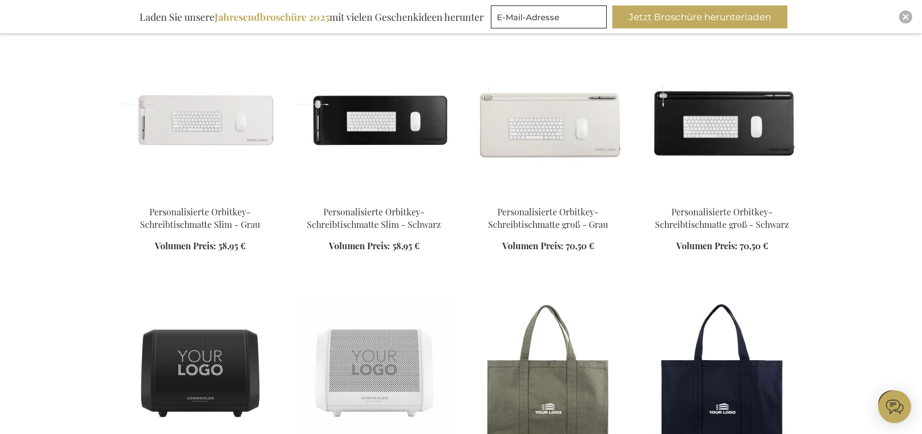
scroll to position [5276, 0]
